Goal: Transaction & Acquisition: Book appointment/travel/reservation

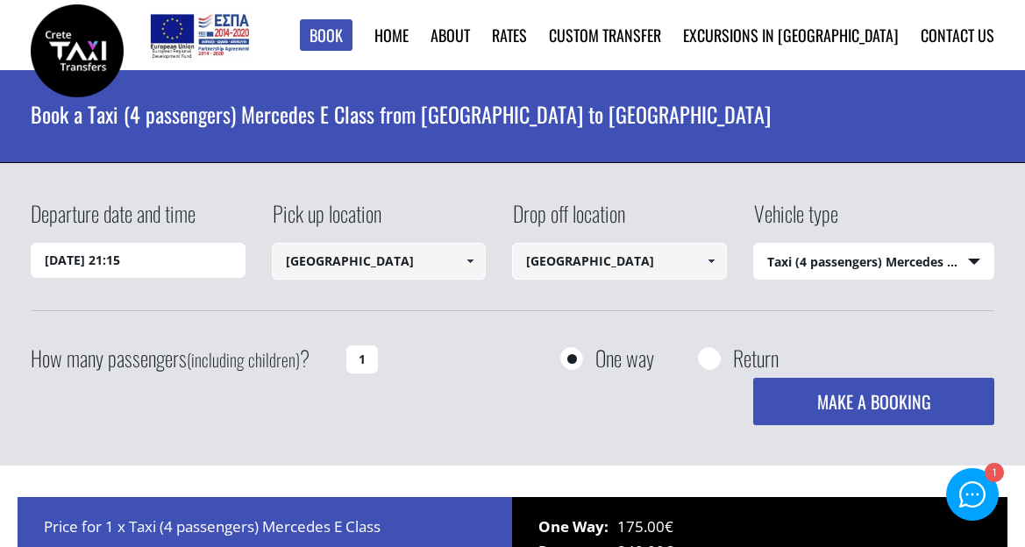
select select "540"
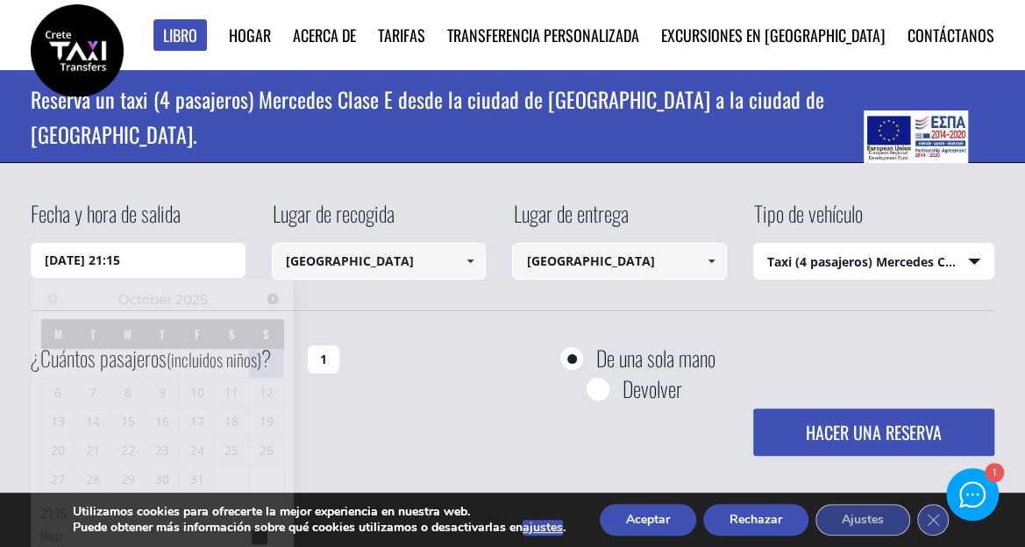
click at [125, 259] on input "[DATE] 21:15" at bounding box center [138, 260] width 215 height 35
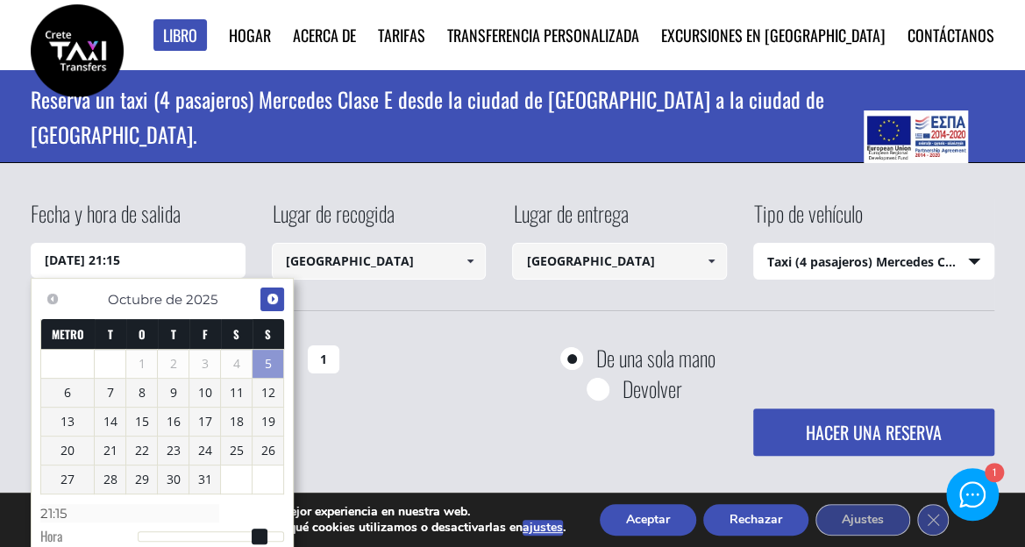
click at [277, 296] on span "Próximo" at bounding box center [273, 299] width 14 height 14
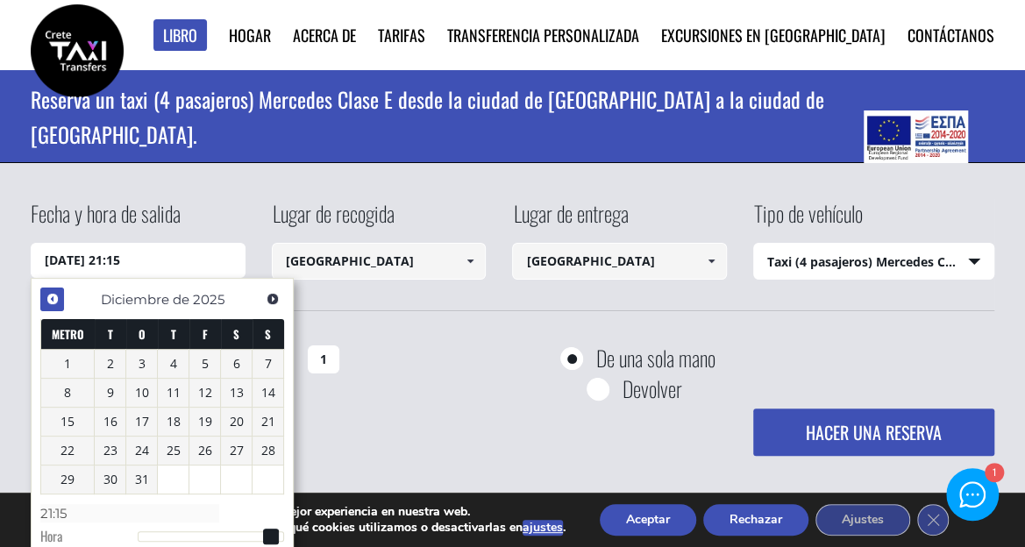
click at [55, 299] on span "Anterior" at bounding box center [53, 299] width 14 height 14
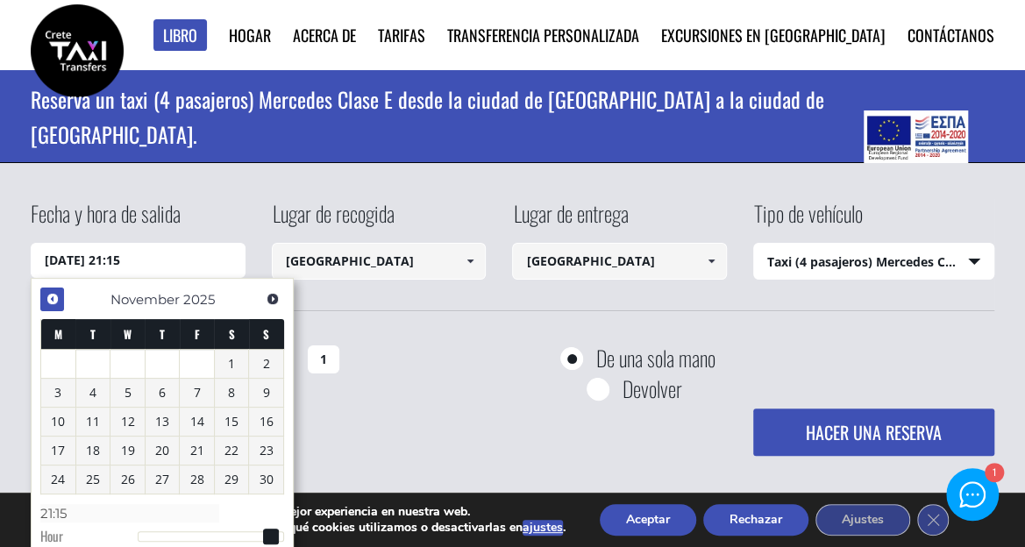
click at [55, 299] on span "Previous" at bounding box center [53, 299] width 14 height 14
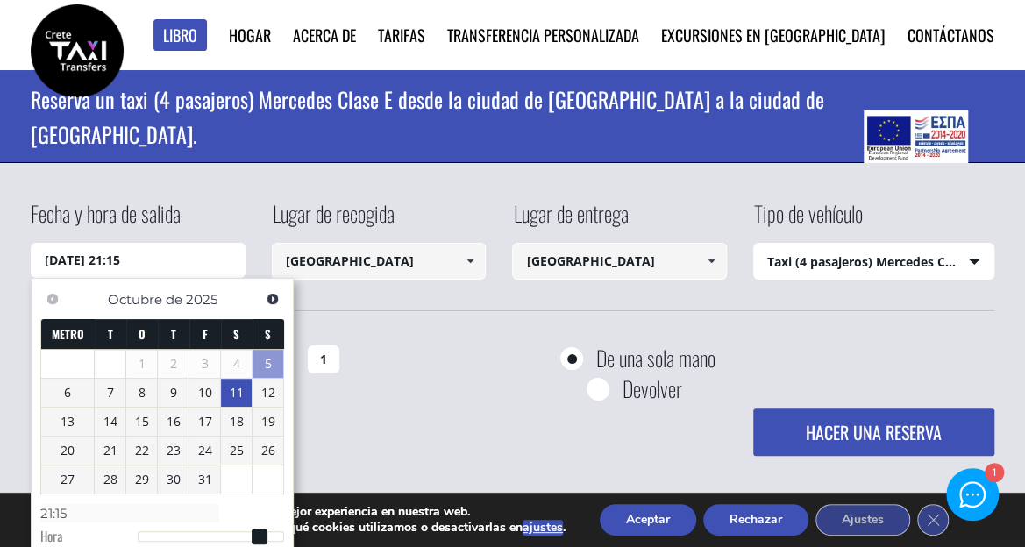
click at [233, 388] on font "11" at bounding box center [237, 392] width 14 height 17
type input "[DATE] 00:00"
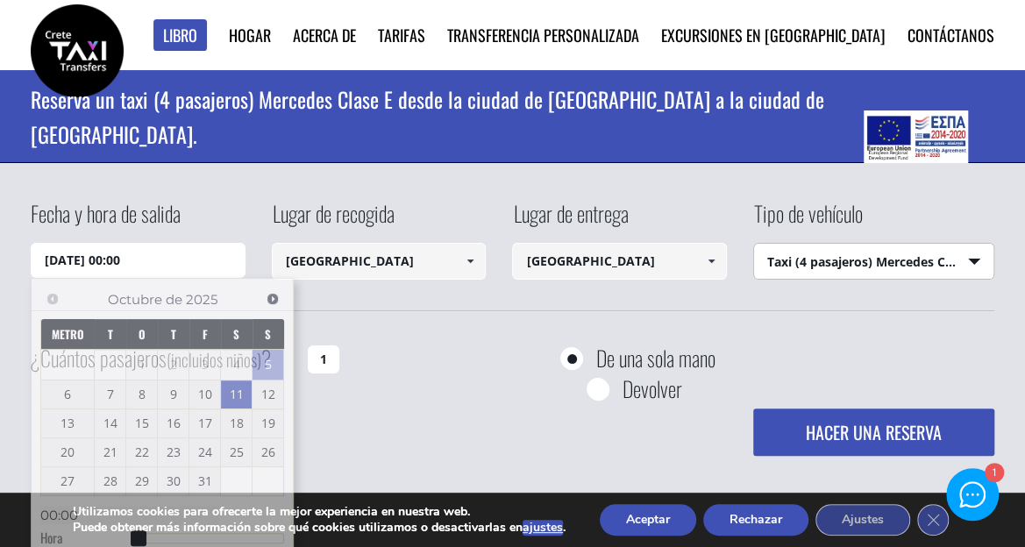
click at [976, 260] on select "Seleccione el tipo de vehículo Taxi (4 pasajeros) Mercedes Clase E Minivan (7 p…" at bounding box center [873, 262] width 239 height 37
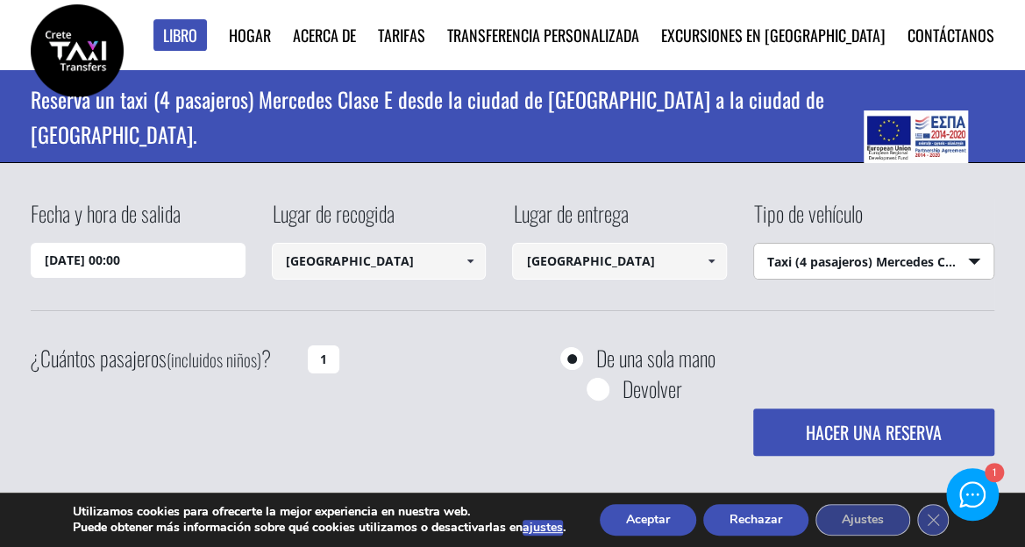
click at [754, 244] on select "Seleccione el tipo de vehículo Taxi (4 pasajeros) Mercedes Clase E Minivan (7 p…" at bounding box center [873, 262] width 239 height 37
click at [331, 359] on input "1" at bounding box center [324, 359] width 32 height 28
type input "1"
type input "2"
click at [906, 434] on font "HACER UNA RESERVA" at bounding box center [874, 432] width 136 height 26
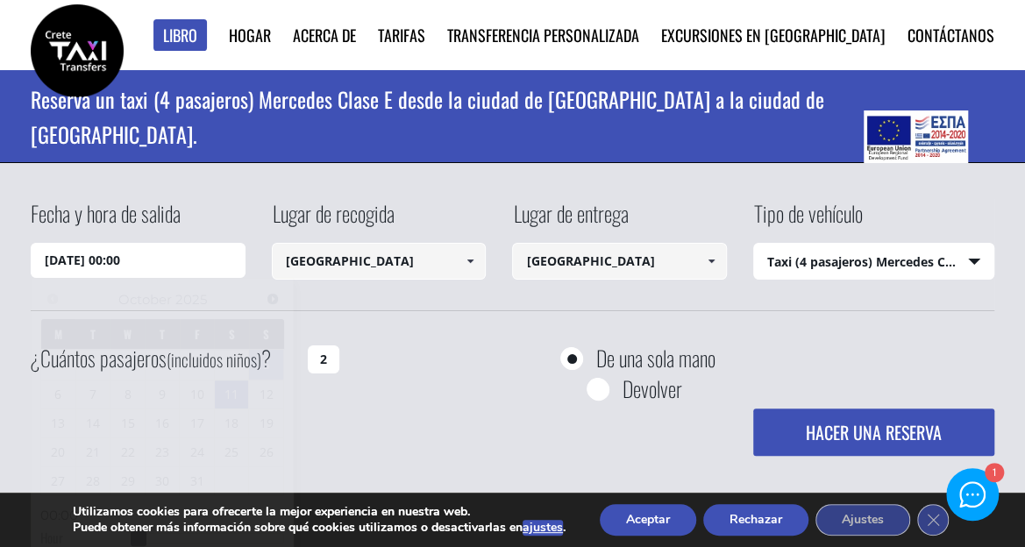
click at [149, 262] on input "[DATE] 00:00" at bounding box center [138, 260] width 215 height 35
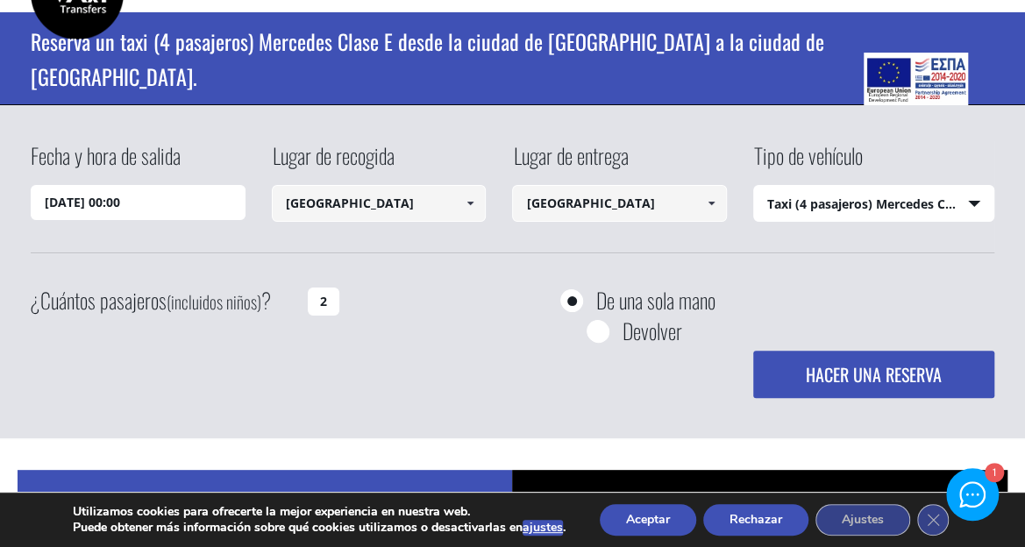
scroll to position [70, 0]
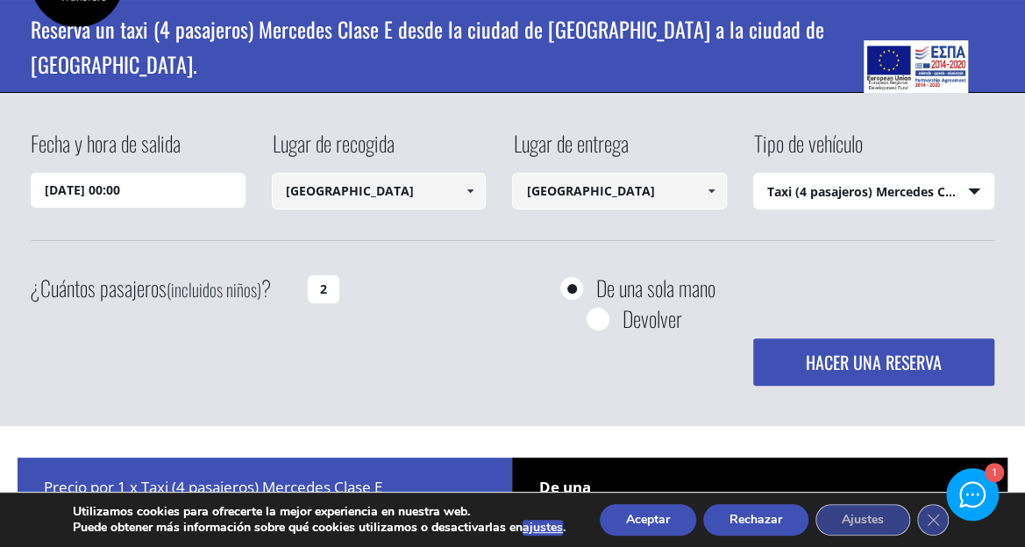
click at [125, 186] on input "[DATE] 00:00" at bounding box center [138, 190] width 215 height 35
click at [118, 193] on input "[DATE] 00:00" at bounding box center [138, 190] width 215 height 35
click at [123, 187] on input "[DATE] 00:00" at bounding box center [138, 190] width 215 height 35
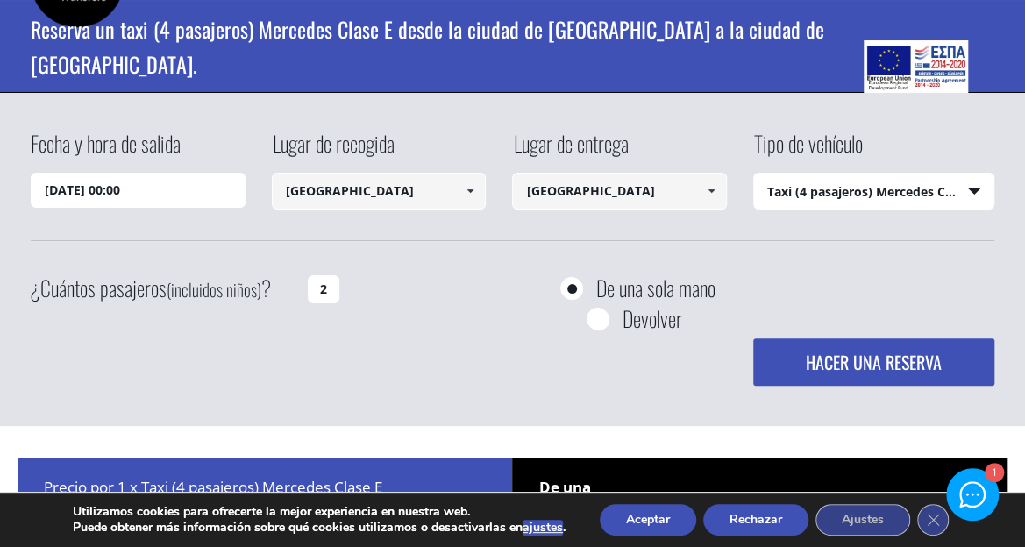
click at [157, 189] on input "[DATE] 00:00" at bounding box center [138, 190] width 215 height 35
click at [74, 192] on input "[DATE] 00:00" at bounding box center [138, 190] width 215 height 35
click at [134, 181] on input "[DATE] 00:00" at bounding box center [138, 190] width 215 height 35
